Goal: Task Accomplishment & Management: Manage account settings

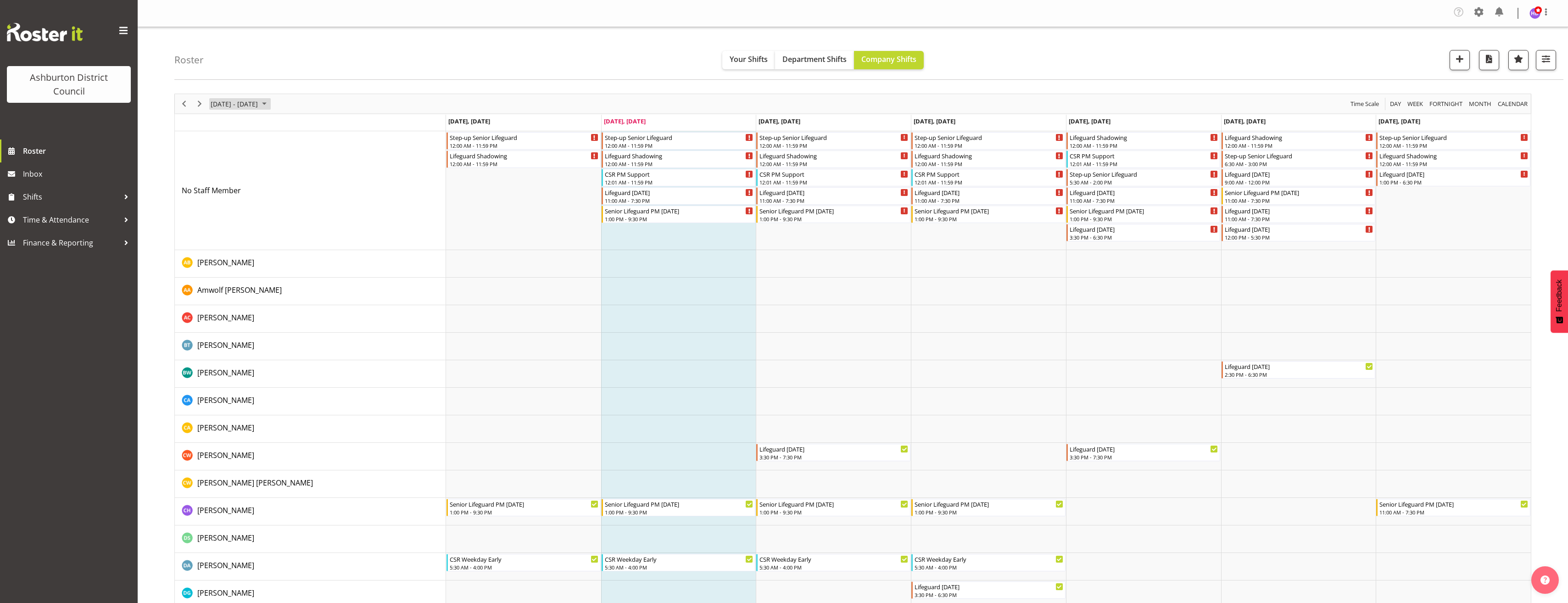
click at [259, 102] on span "[DATE] - [DATE]" at bounding box center [234, 104] width 49 height 12
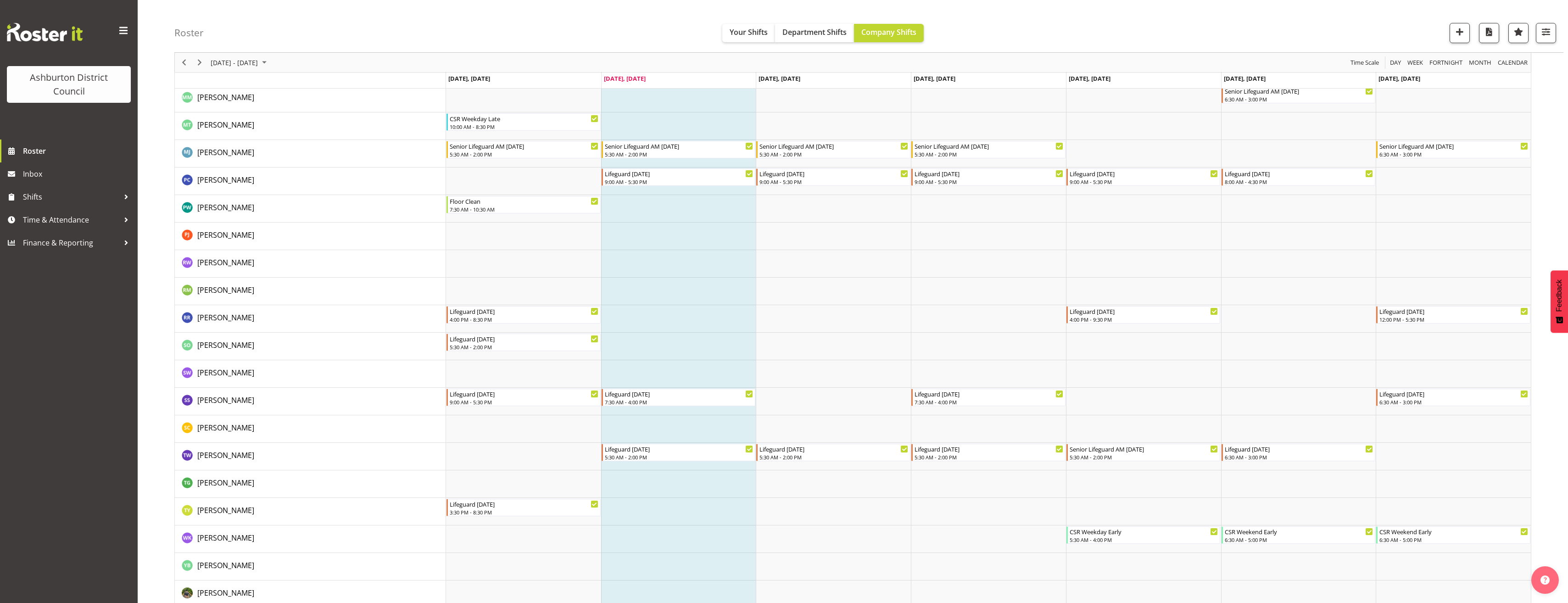
scroll to position [1528, 0]
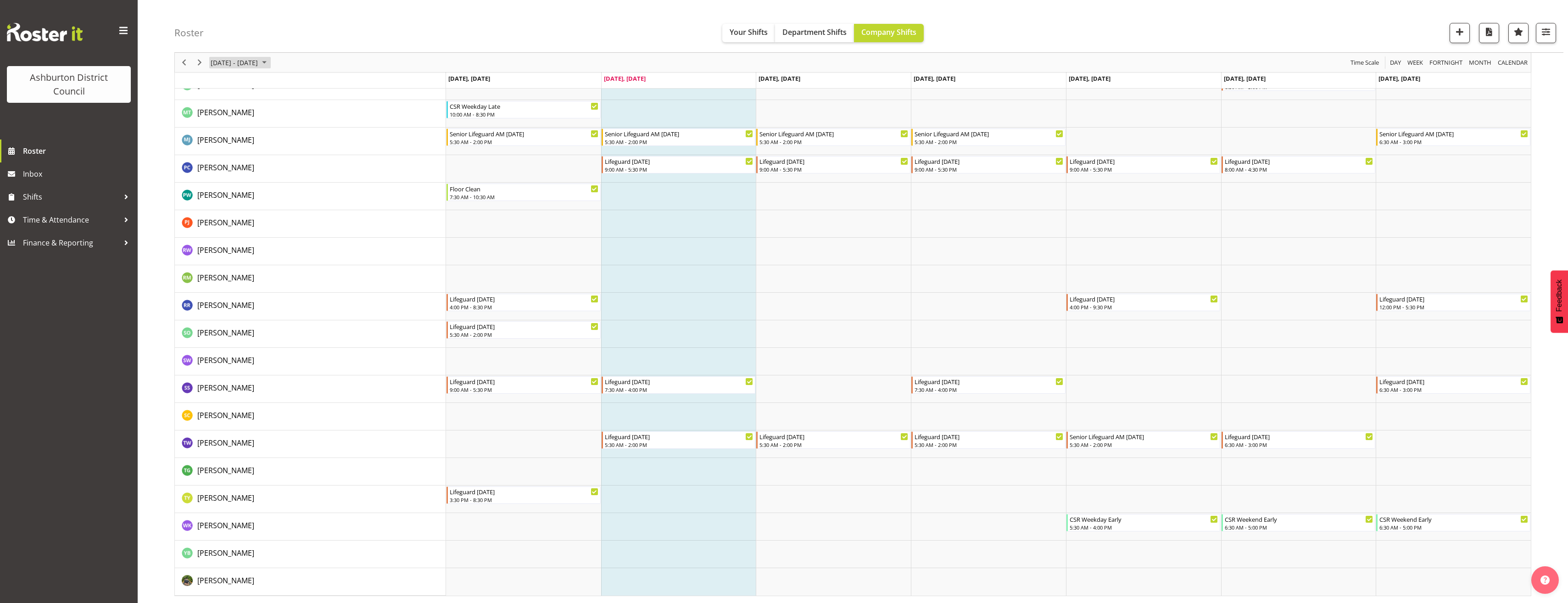
click at [244, 66] on span "[DATE] - [DATE]" at bounding box center [234, 63] width 49 height 12
click at [276, 166] on span "26" at bounding box center [279, 164] width 14 height 14
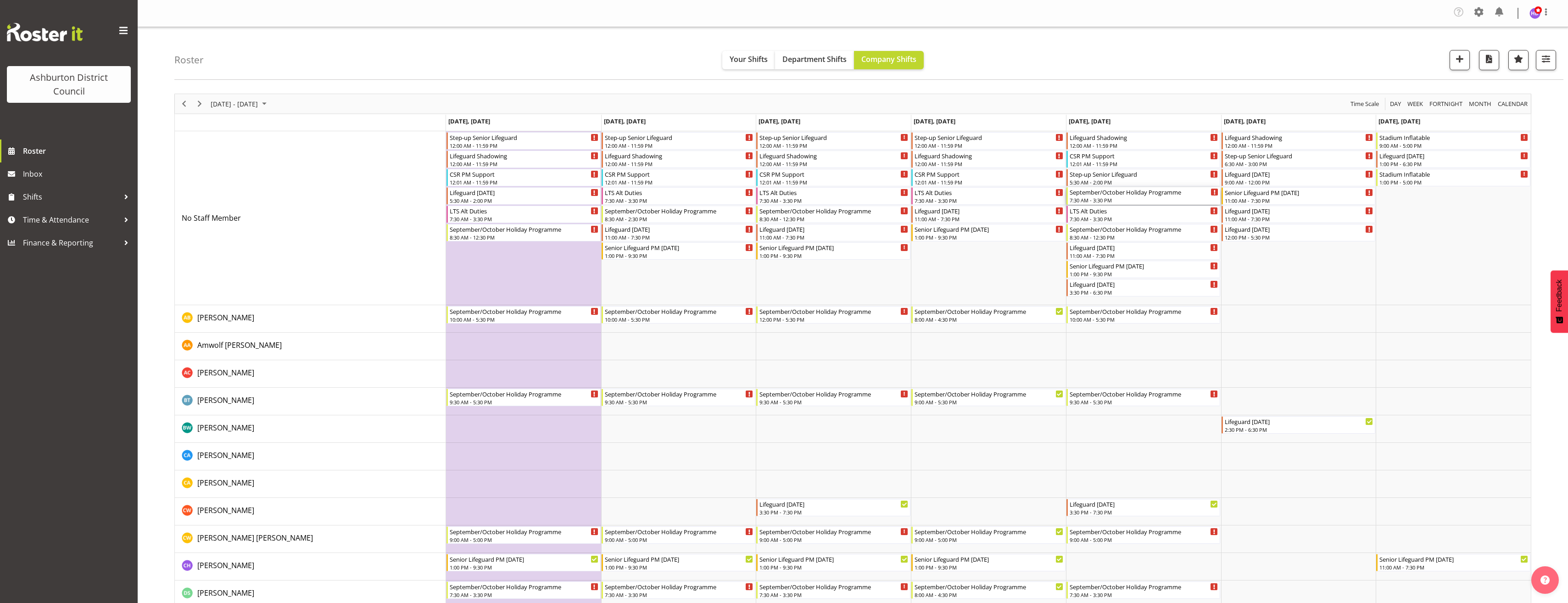
drag, startPoint x: 1131, startPoint y: 193, endPoint x: 1124, endPoint y: 209, distance: 17.5
click at [1131, 193] on div "September/October Holiday Programme" at bounding box center [1145, 191] width 149 height 9
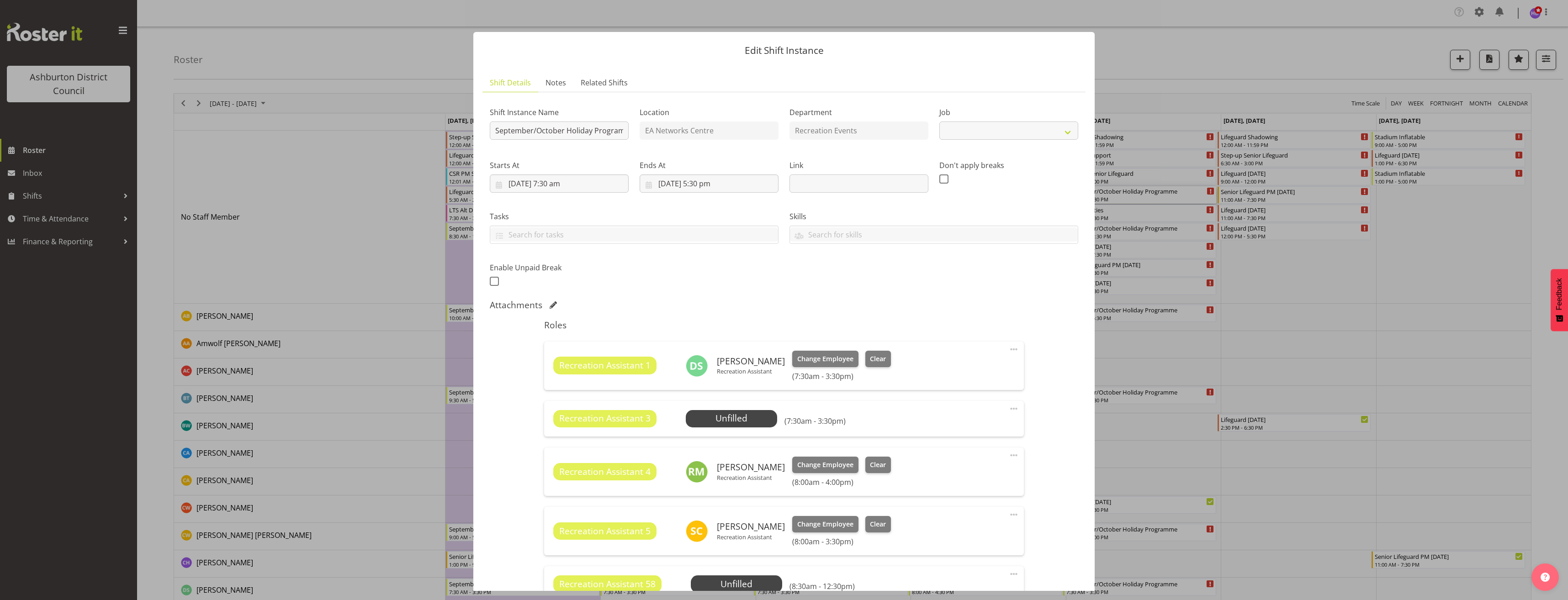
select select "4046"
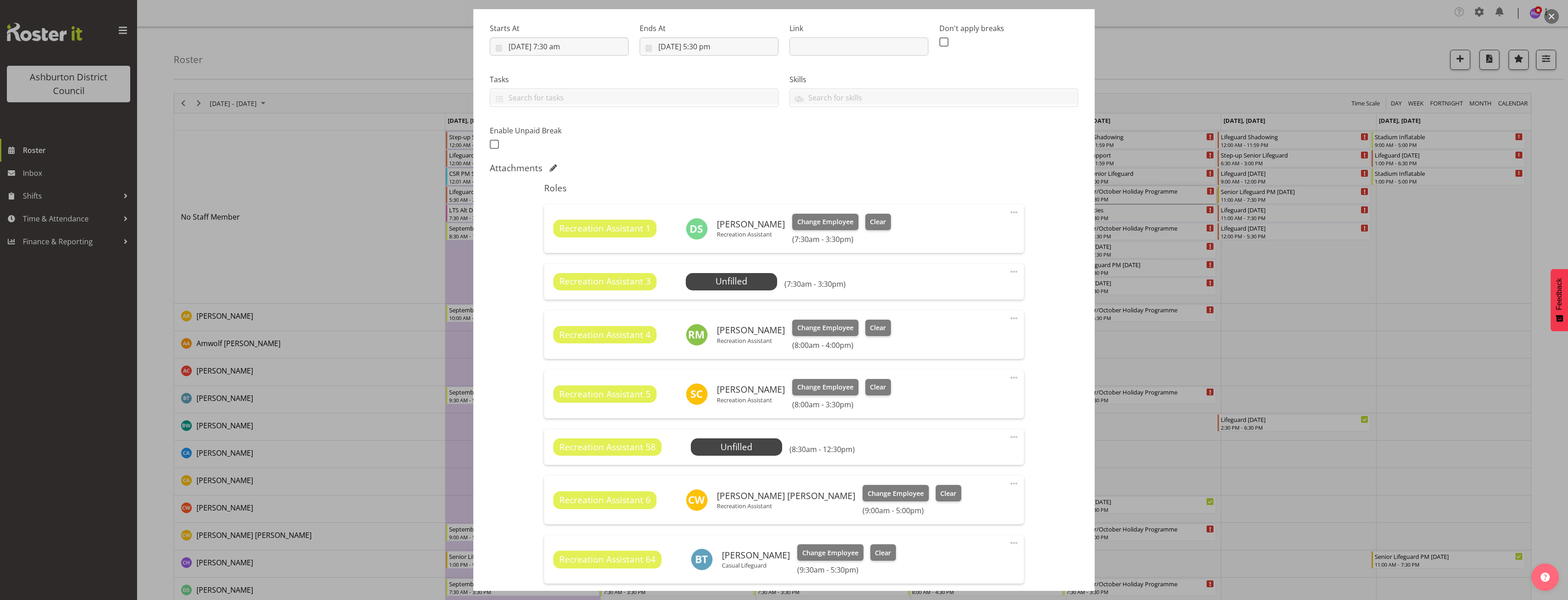
scroll to position [228, 0]
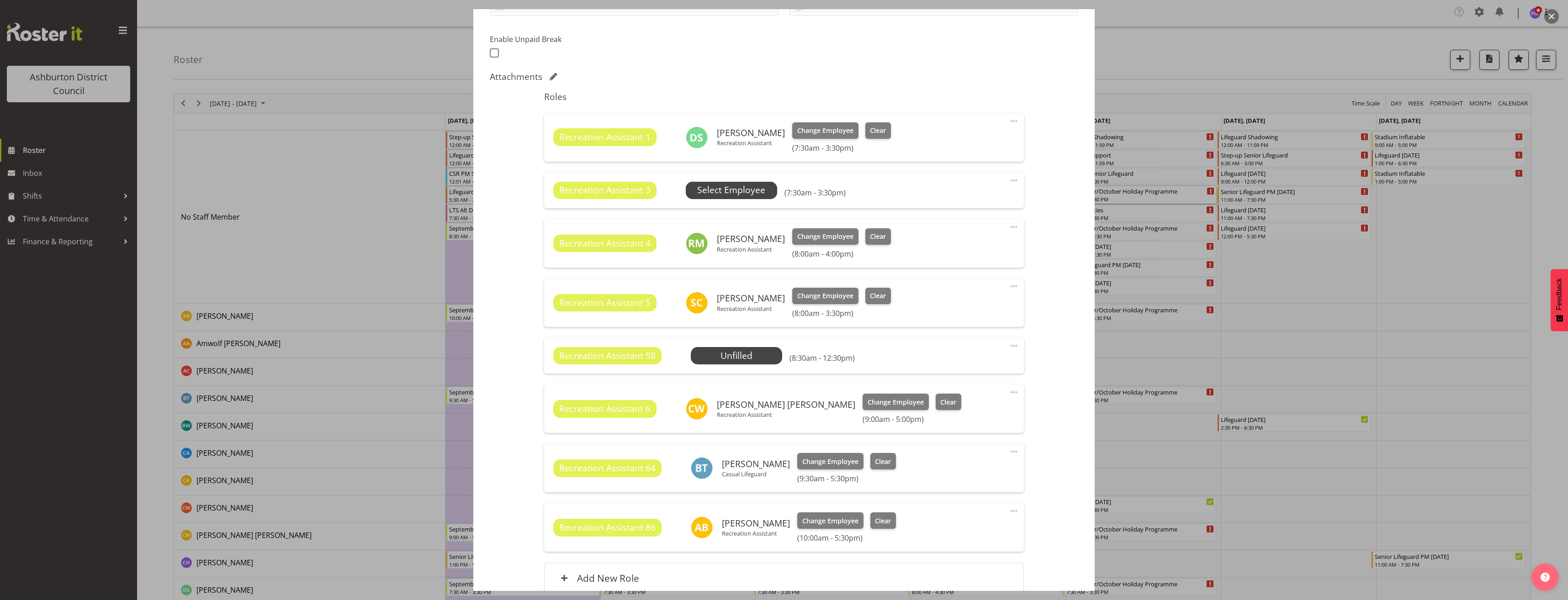
click at [733, 188] on span "Select Employee" at bounding box center [731, 190] width 68 height 14
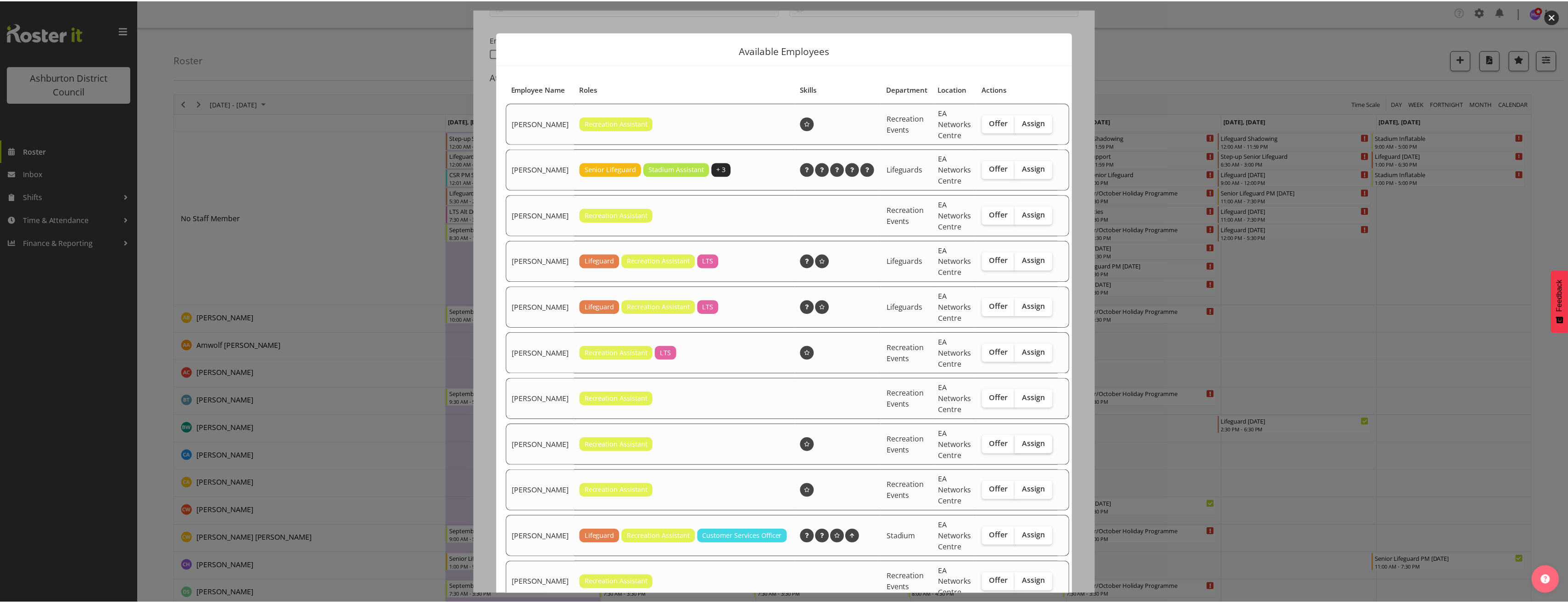
scroll to position [226, 0]
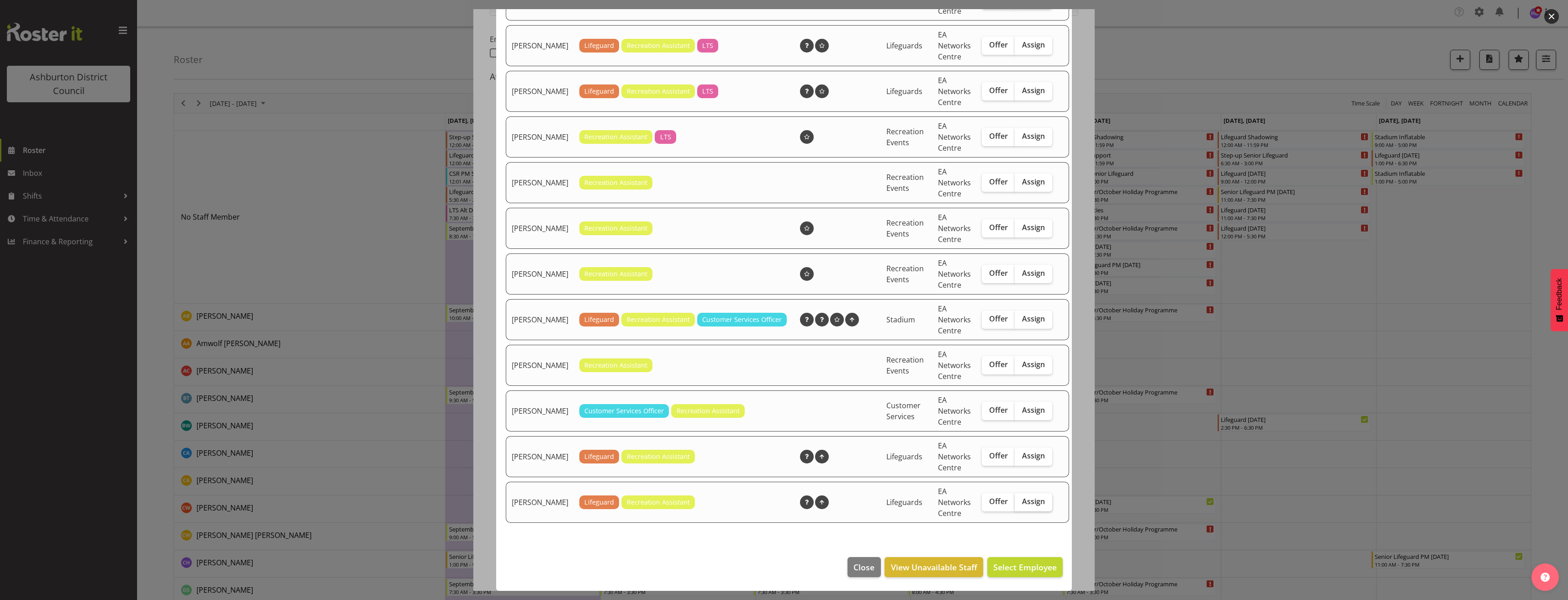
click at [1017, 506] on label "Assign" at bounding box center [1033, 502] width 37 height 19
click at [1017, 505] on input "Assign" at bounding box center [1017, 501] width 6 height 6
checkbox input "true"
click at [1026, 577] on button "Assign [PERSON_NAME]" at bounding box center [1010, 567] width 104 height 20
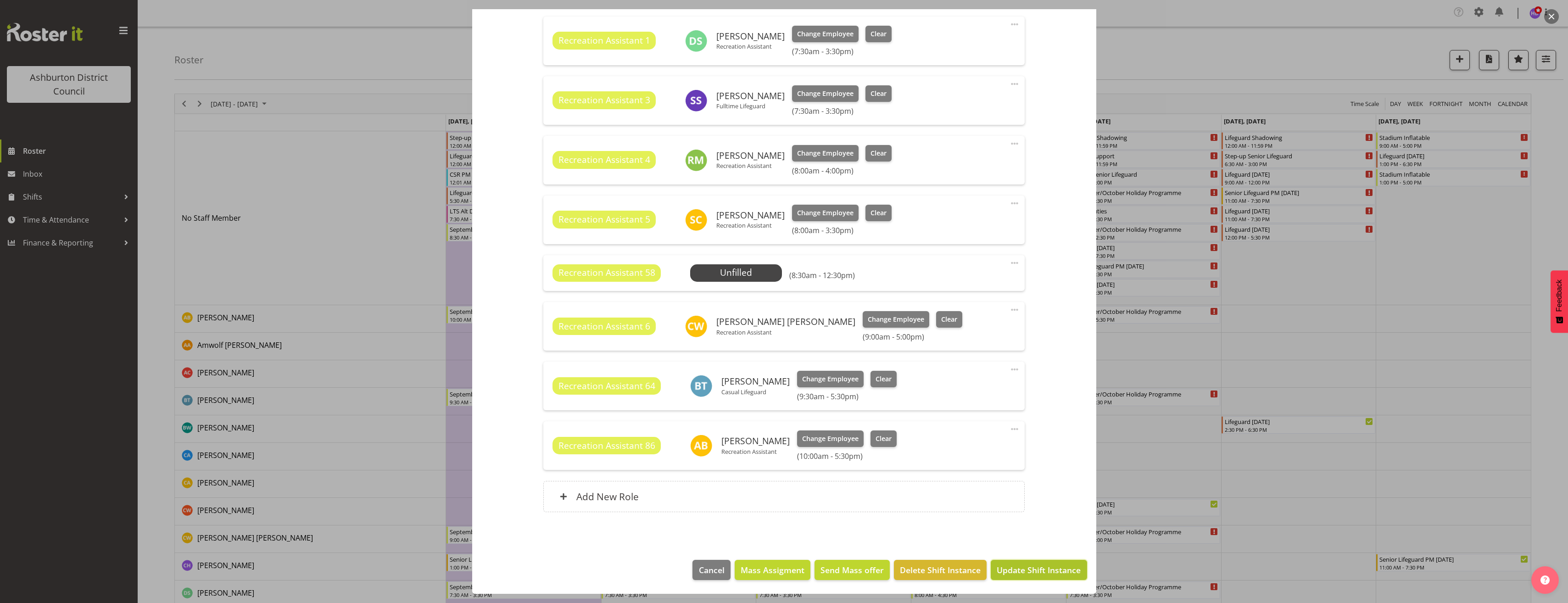
click at [1053, 571] on span "Update Shift Instance" at bounding box center [1039, 571] width 84 height 12
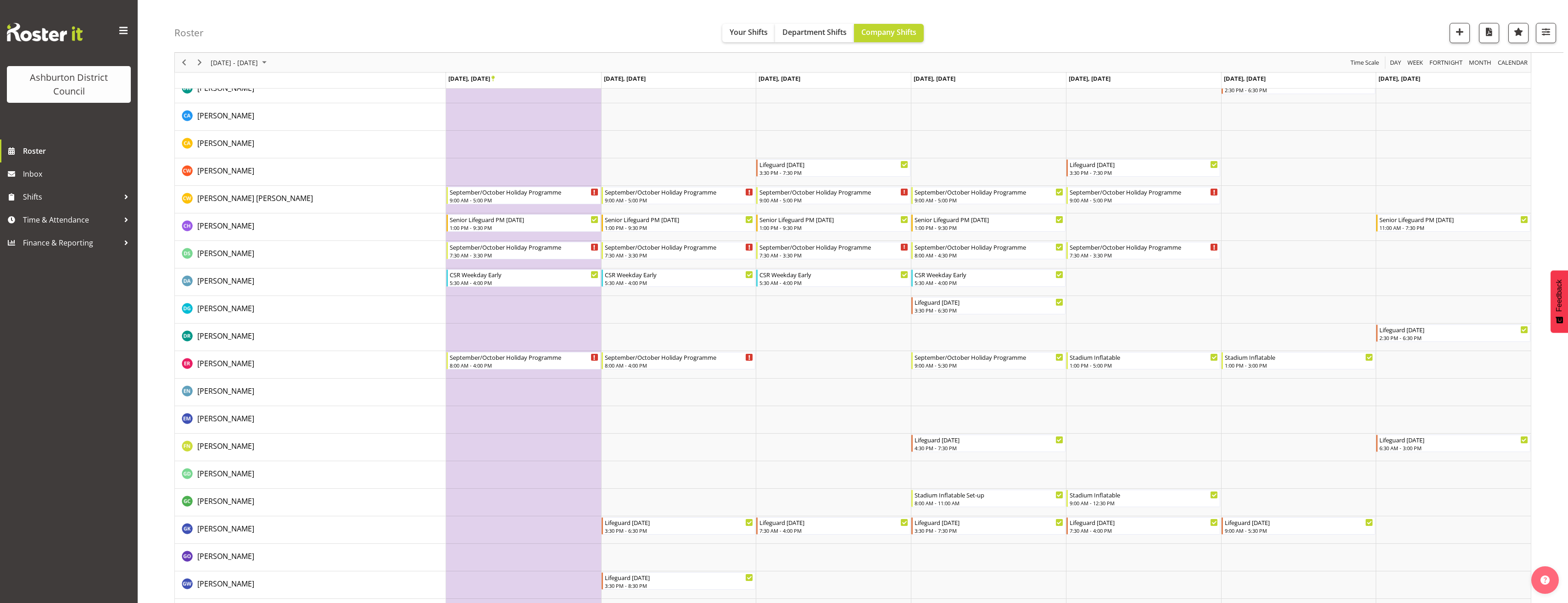
scroll to position [368, 0]
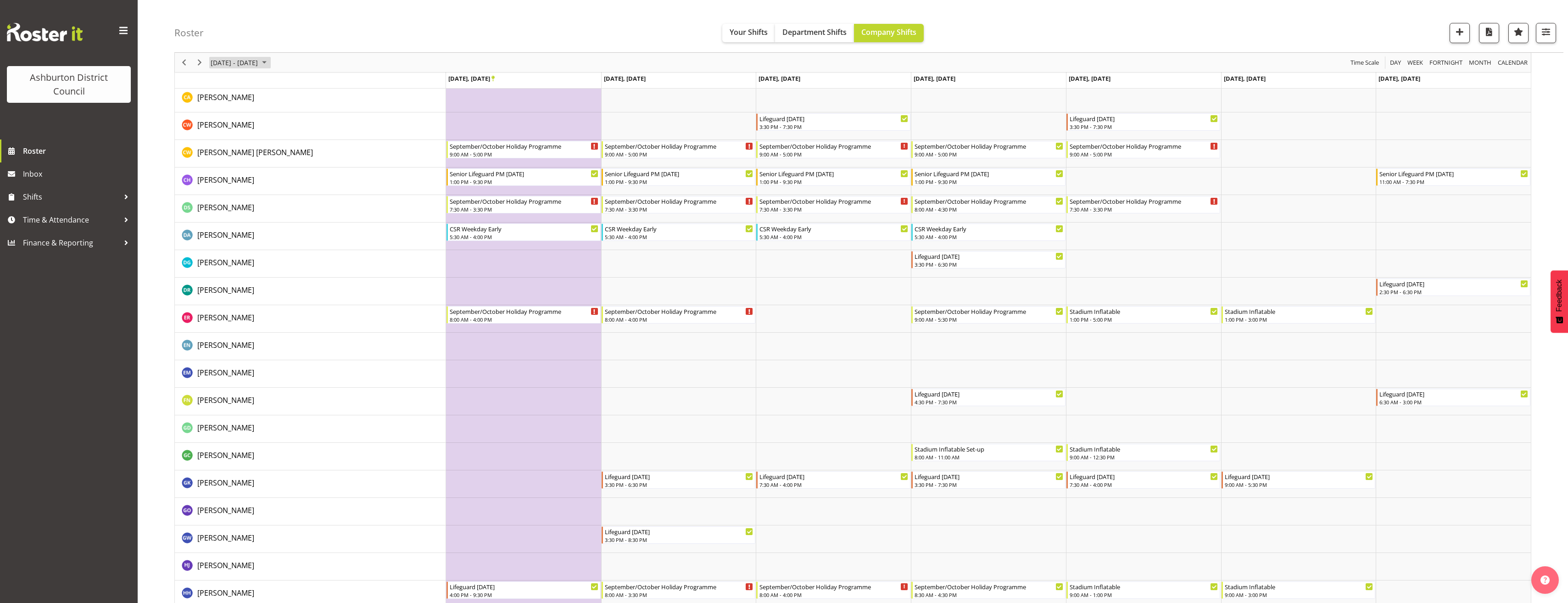
click at [259, 67] on span "[DATE] - [DATE]" at bounding box center [234, 63] width 49 height 12
click at [305, 84] on span "next month" at bounding box center [307, 85] width 16 height 17
click at [280, 117] on span "3" at bounding box center [279, 117] width 14 height 14
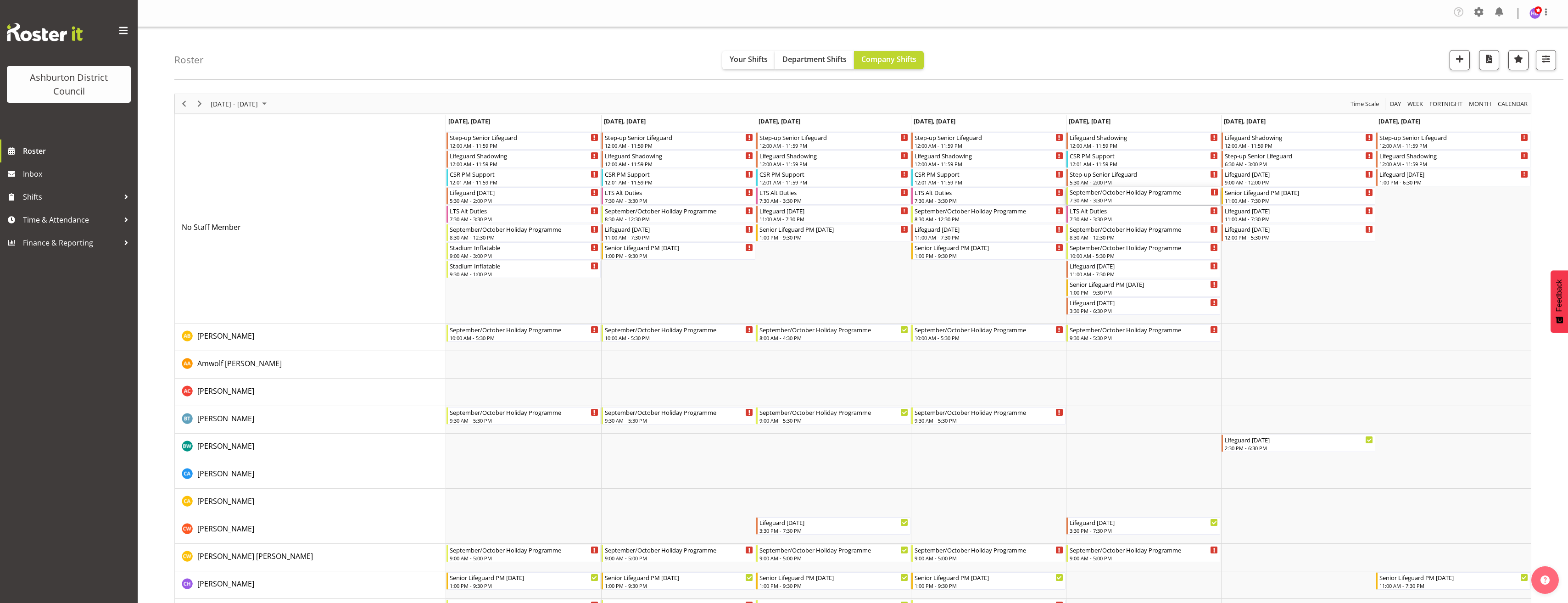
click at [1119, 194] on div "September/October Holiday Programme" at bounding box center [1145, 191] width 149 height 9
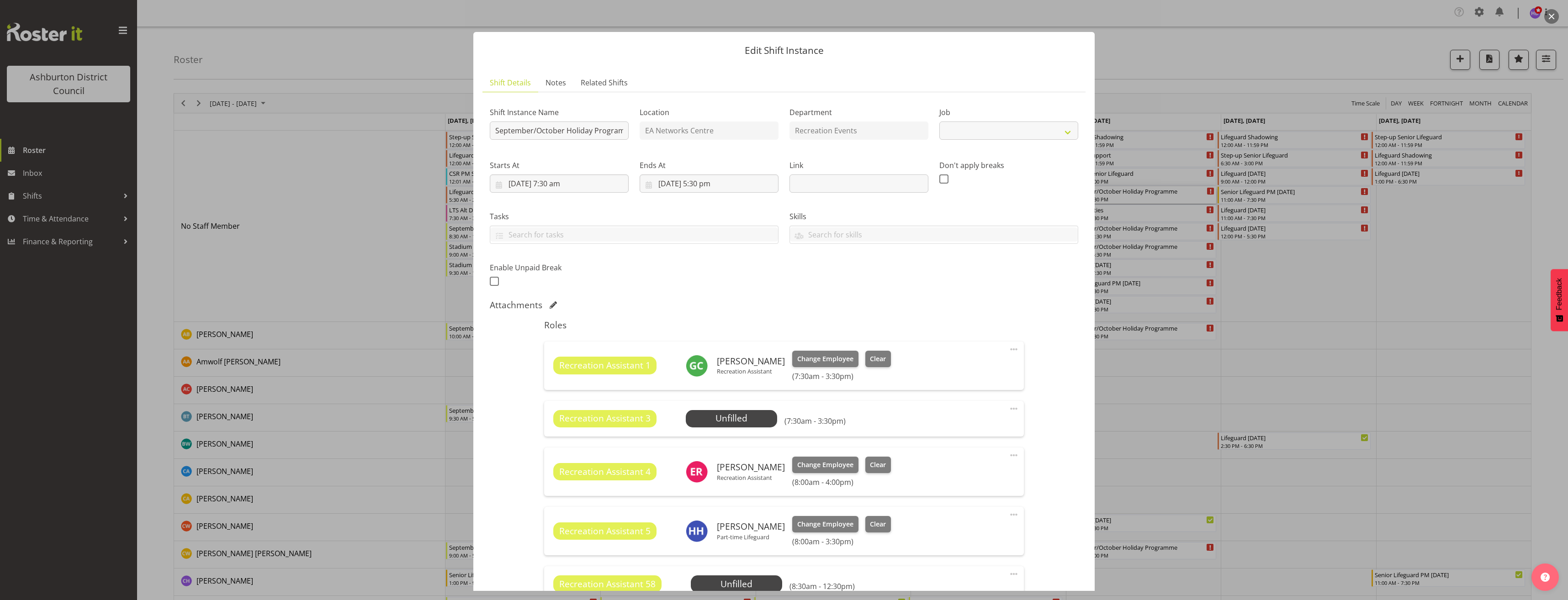
select select "4046"
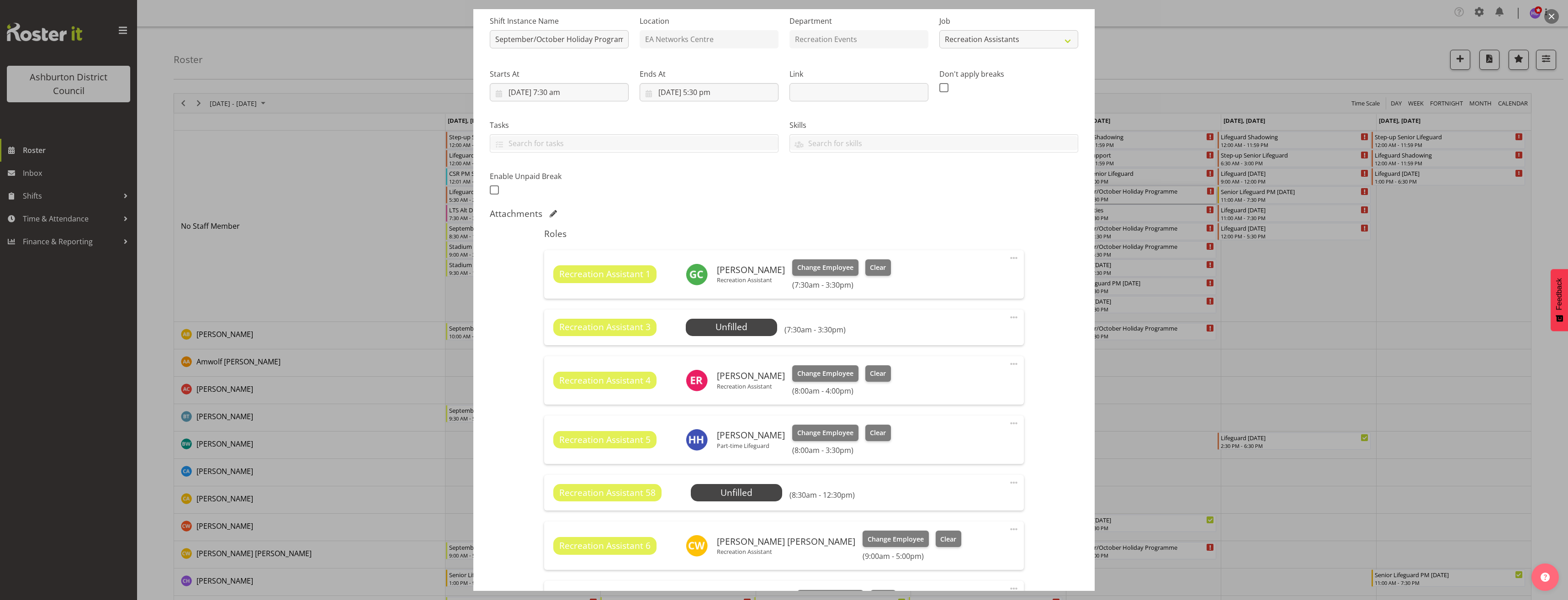
scroll to position [182, 0]
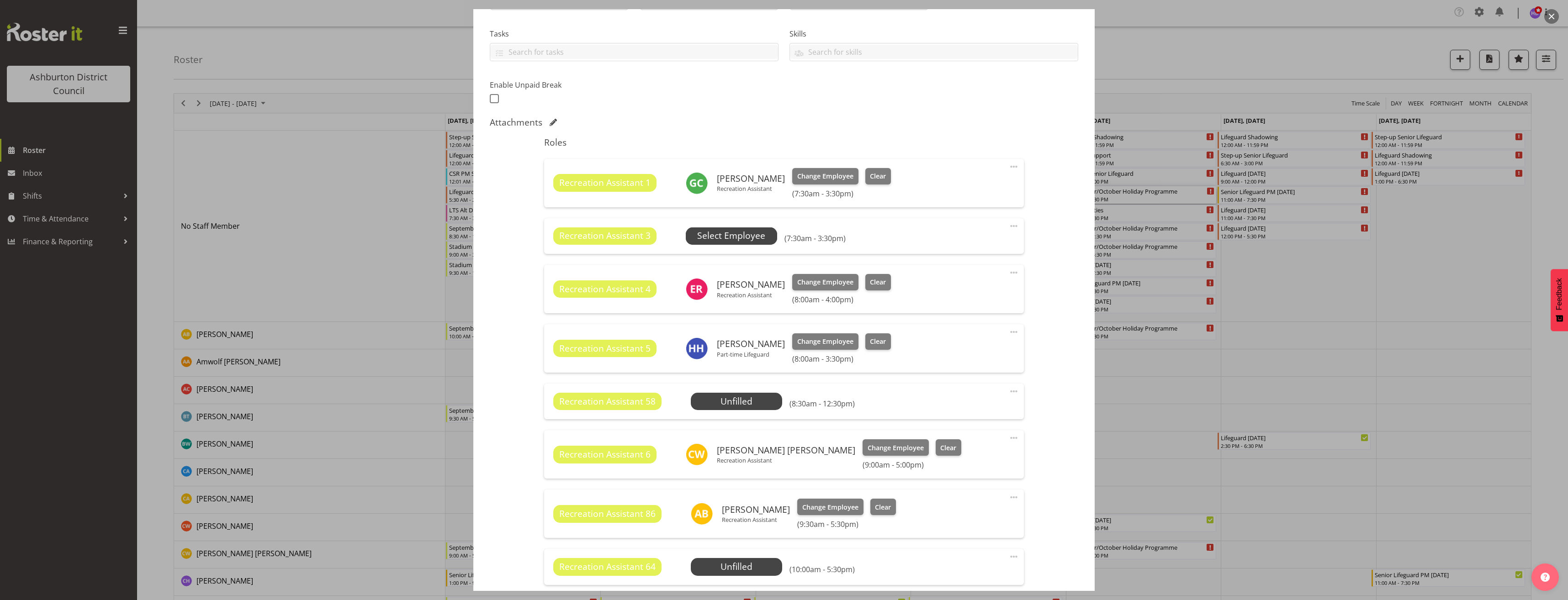
click at [740, 238] on span "Select Employee" at bounding box center [731, 236] width 68 height 14
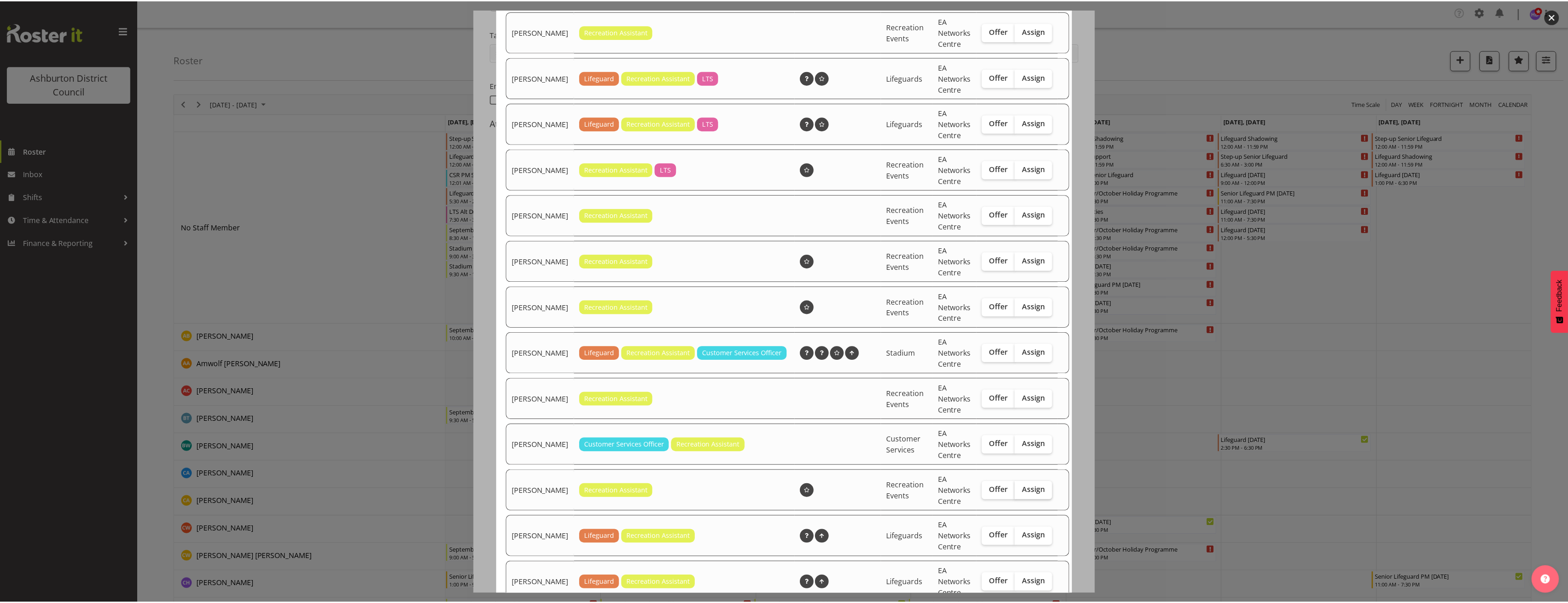
scroll to position [410, 0]
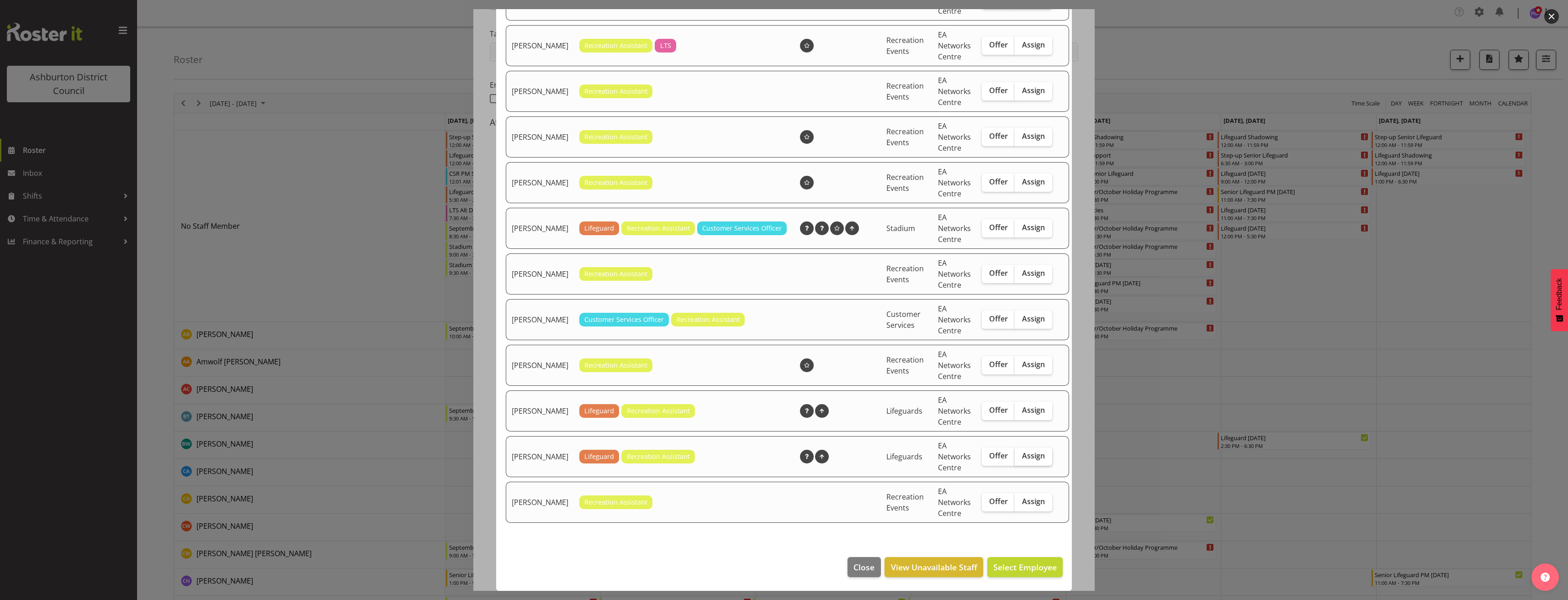
click at [1028, 458] on span "Assign" at bounding box center [1033, 456] width 22 height 9
click at [1020, 458] on input "Assign" at bounding box center [1017, 457] width 6 height 6
checkbox input "true"
click at [1036, 566] on span "Assign [PERSON_NAME]" at bounding box center [1010, 567] width 93 height 11
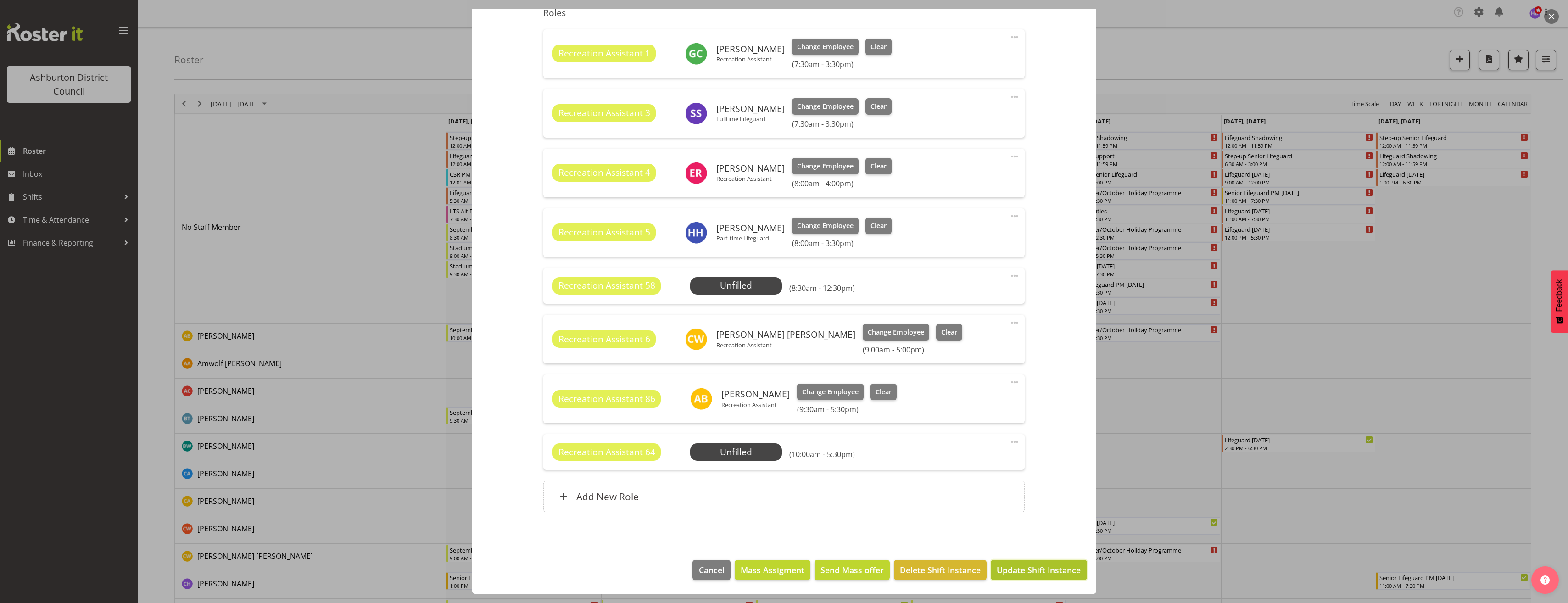
click at [1049, 577] on span "Update Shift Instance" at bounding box center [1039, 571] width 84 height 12
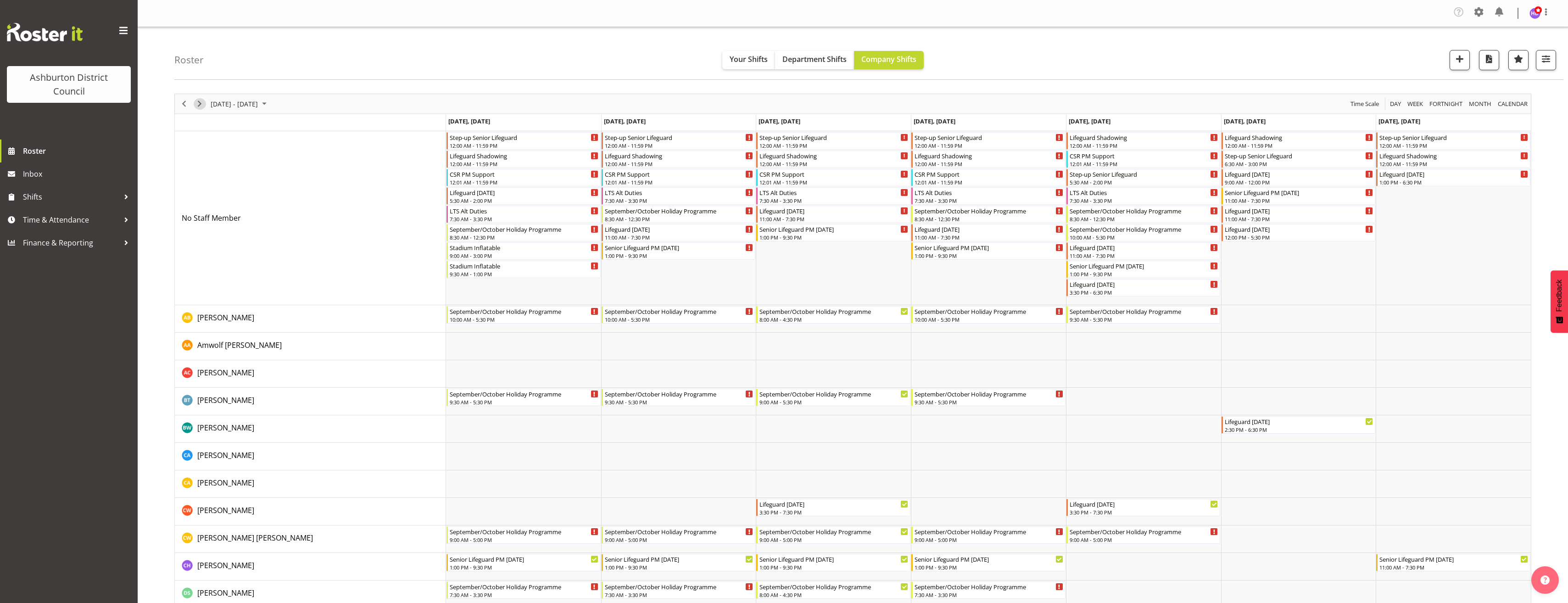
click at [203, 105] on span "Next" at bounding box center [199, 104] width 11 height 12
